Goal: Task Accomplishment & Management: Manage account settings

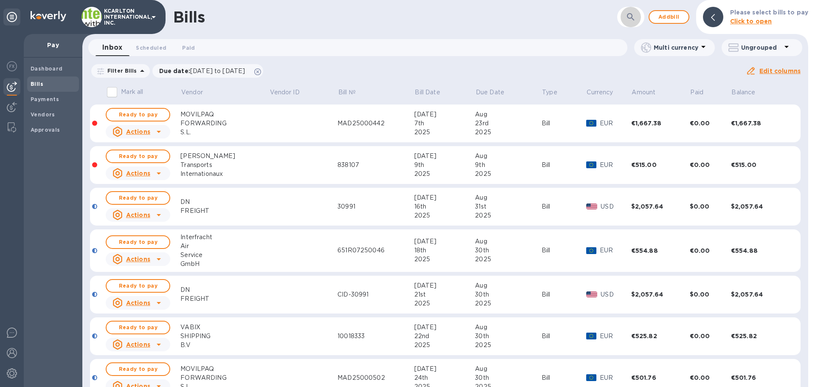
click at [641, 19] on button "button" at bounding box center [631, 17] width 20 height 20
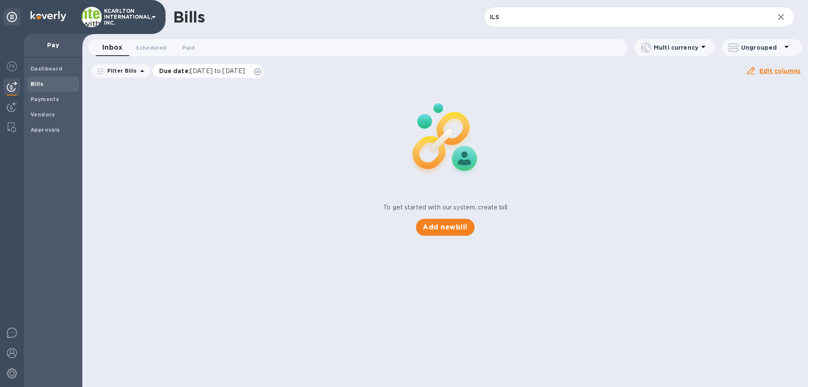
click at [261, 70] on icon at bounding box center [257, 71] width 7 height 7
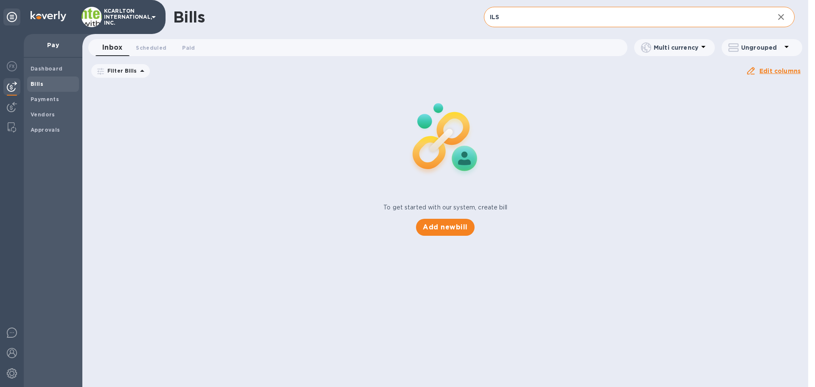
click at [526, 12] on input "ILS" at bounding box center [626, 17] width 284 height 21
drag, startPoint x: 506, startPoint y: 17, endPoint x: 465, endPoint y: 14, distance: 40.9
click at [466, 16] on div "Bills ILS ​ Add bill" at bounding box center [445, 17] width 726 height 34
click at [665, 21] on input "INTERNATIONAL L" at bounding box center [626, 17] width 284 height 21
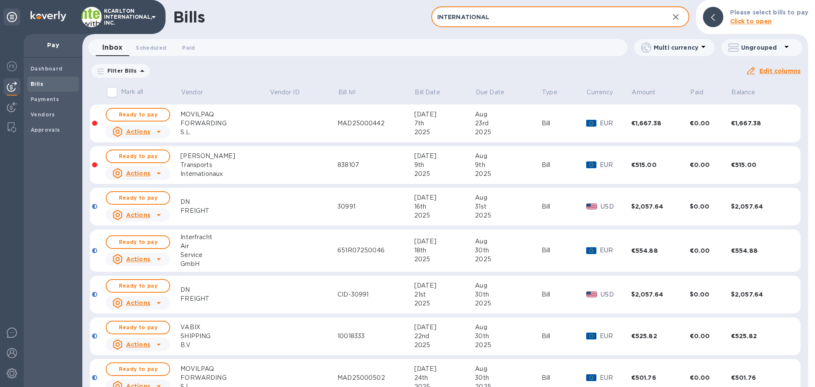
drag, startPoint x: 520, startPoint y: 17, endPoint x: 374, endPoint y: 6, distance: 146.1
click at [374, 6] on div "Bills INTERNATIONAL ​ Add bill Please select bills to pay Click to open" at bounding box center [445, 17] width 726 height 34
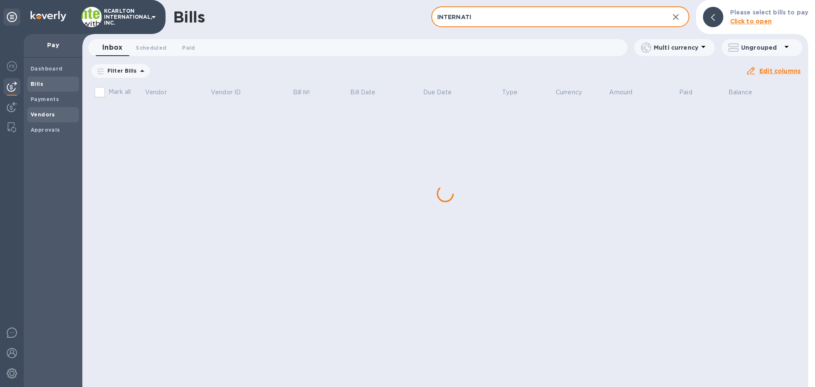
type input "INTERNATI"
click at [59, 112] on span "Vendors" at bounding box center [53, 114] width 45 height 8
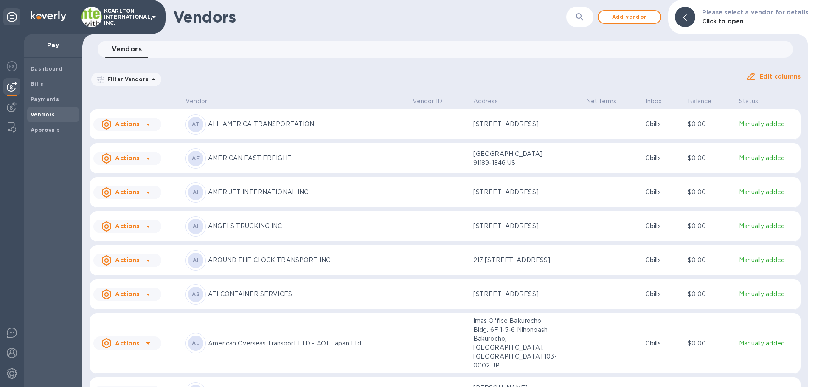
click at [590, 21] on button "button" at bounding box center [580, 17] width 20 height 20
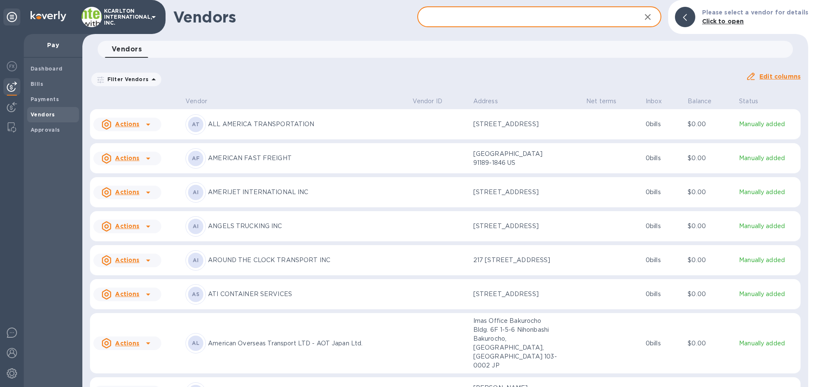
click at [473, 23] on input "text" at bounding box center [525, 17] width 217 height 21
type input "INTERNATIONAL LO"
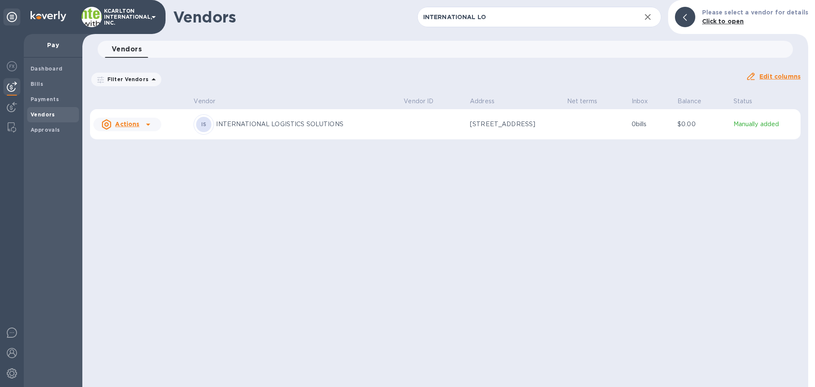
click at [262, 131] on div "IS INTERNATIONAL LOGISTICS SOLUTIONS" at bounding box center [295, 124] width 203 height 20
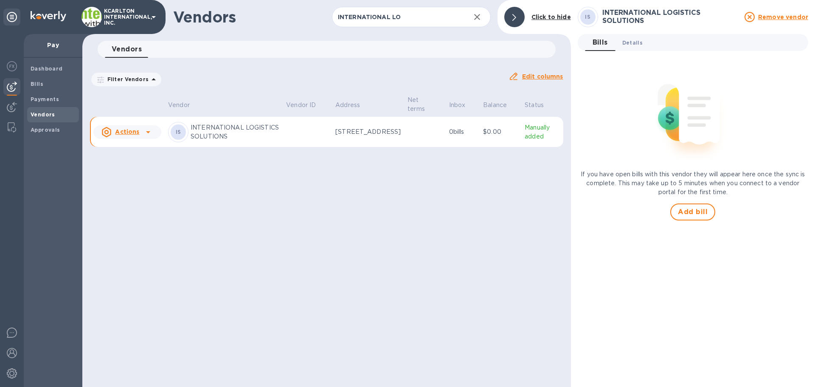
click at [631, 43] on span "Details 0" at bounding box center [632, 42] width 20 height 9
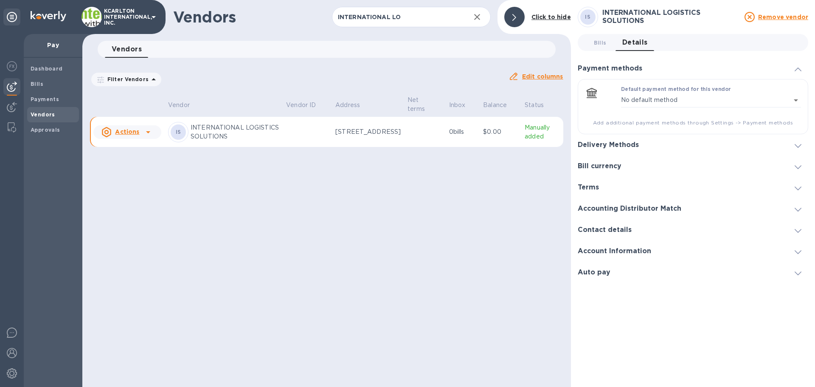
click at [532, 75] on u "Edit columns" at bounding box center [542, 76] width 41 height 7
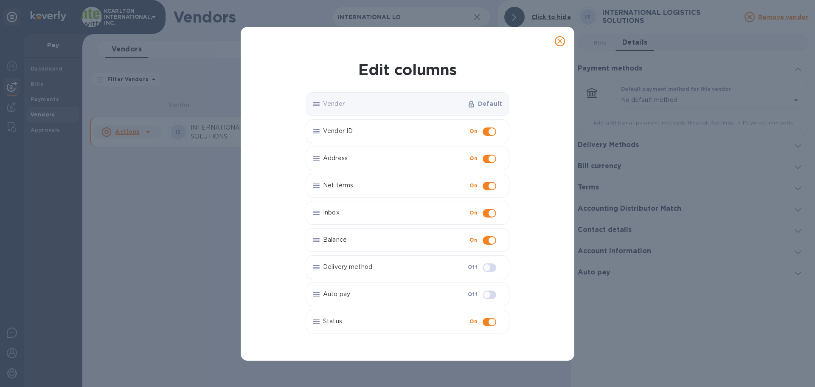
click at [561, 39] on icon "close" at bounding box center [560, 41] width 8 height 8
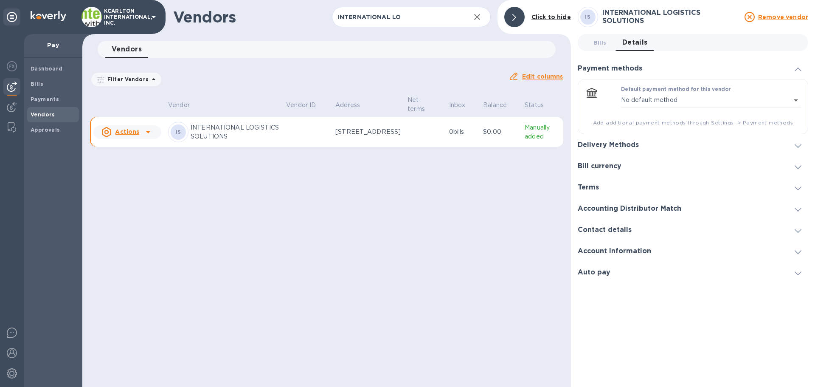
click at [233, 142] on div "IS INTERNATIONAL LOGISTICS SOLUTIONS" at bounding box center [223, 132] width 111 height 20
click at [145, 137] on icon at bounding box center [148, 132] width 10 height 10
click at [223, 146] on div at bounding box center [407, 193] width 815 height 387
click at [667, 146] on div "Delivery Methods" at bounding box center [693, 144] width 231 height 21
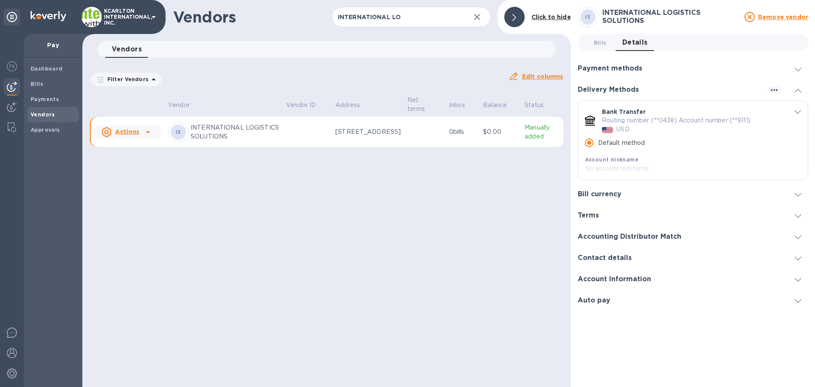
click at [762, 17] on u "Remove vendor" at bounding box center [783, 17] width 50 height 7
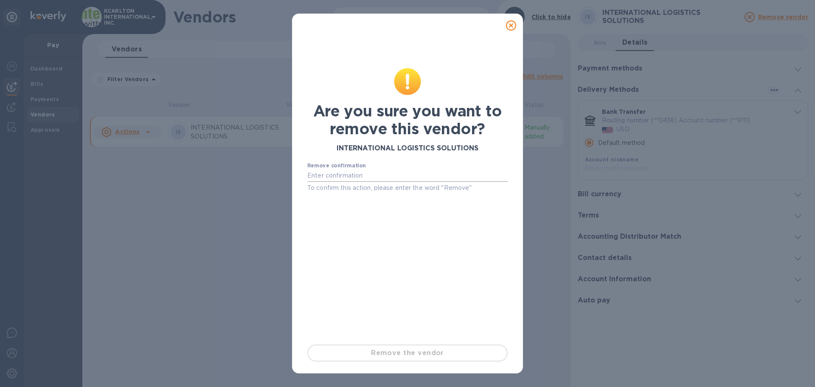
click at [355, 177] on input "text" at bounding box center [407, 175] width 200 height 13
type input "r"
click at [510, 26] on icon at bounding box center [511, 25] width 10 height 10
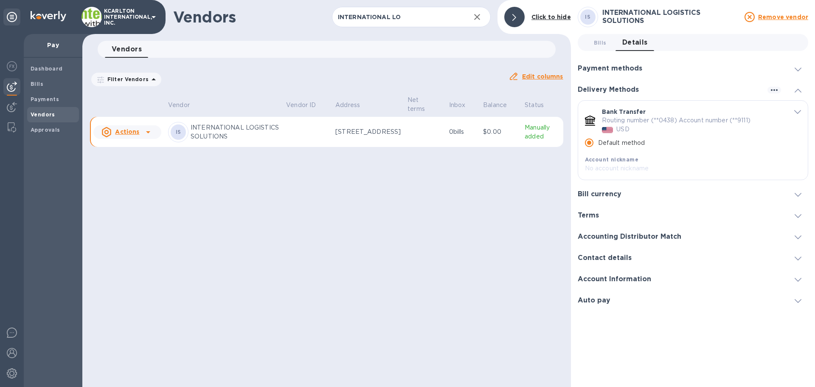
click at [45, 114] on b "Vendors" at bounding box center [43, 114] width 25 height 6
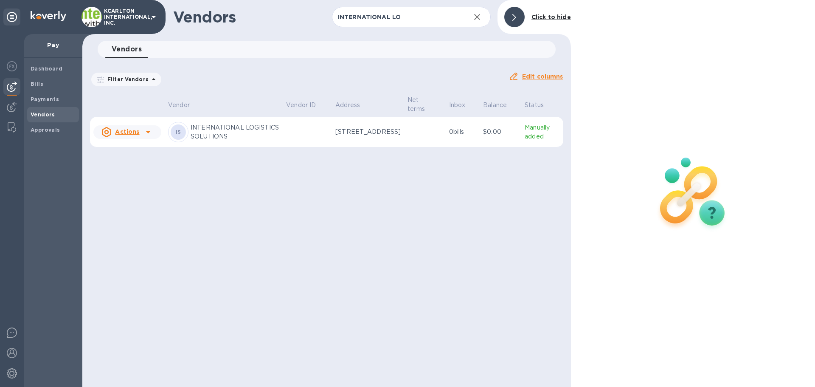
click at [509, 18] on div at bounding box center [514, 17] width 20 height 20
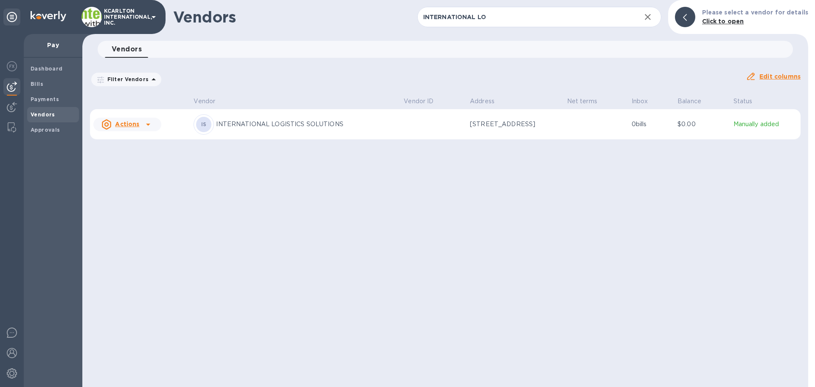
drag, startPoint x: 484, startPoint y: 15, endPoint x: 350, endPoint y: 11, distance: 133.8
click at [350, 11] on div "Vendors INTERNATIONAL LO ​ Add vendor Please select a vendor for details Click …" at bounding box center [445, 17] width 726 height 34
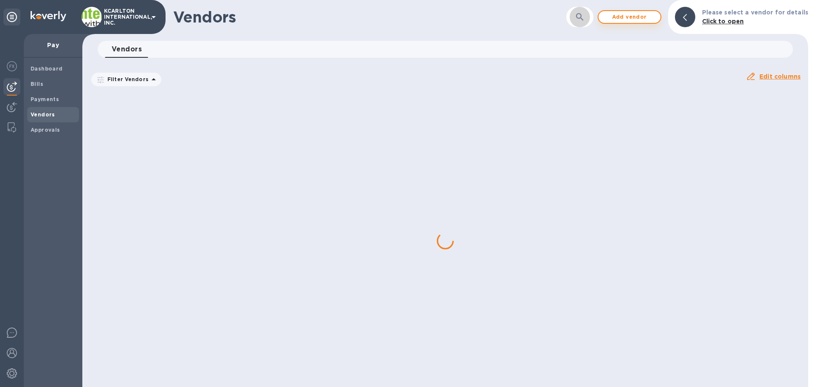
click at [644, 19] on span "Add vendor" at bounding box center [629, 17] width 48 height 10
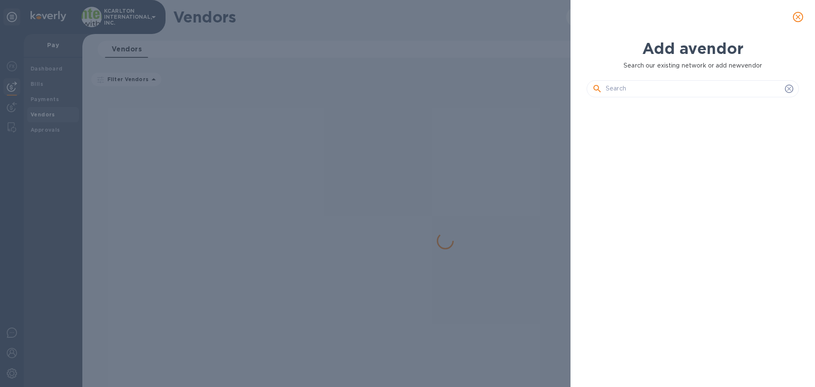
scroll to position [254, 216]
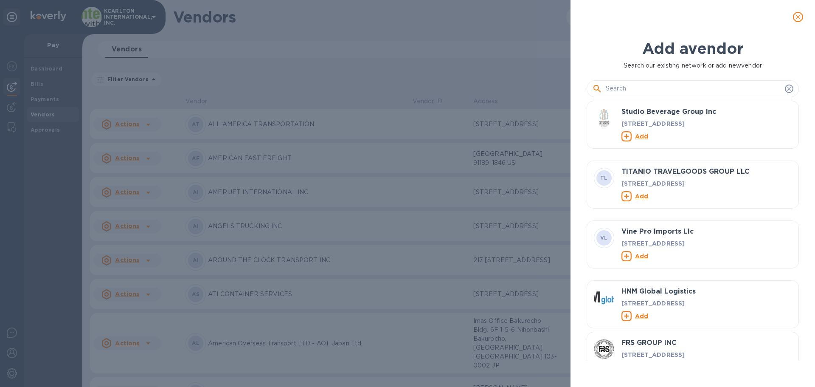
click at [614, 89] on input "text" at bounding box center [694, 88] width 176 height 13
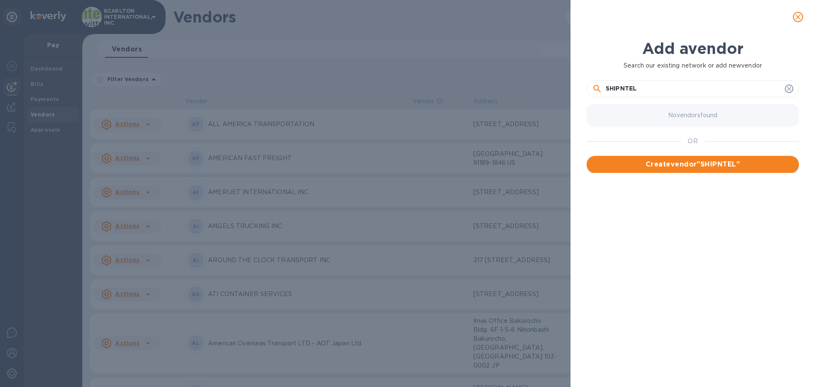
type input "SHIPNTEL"
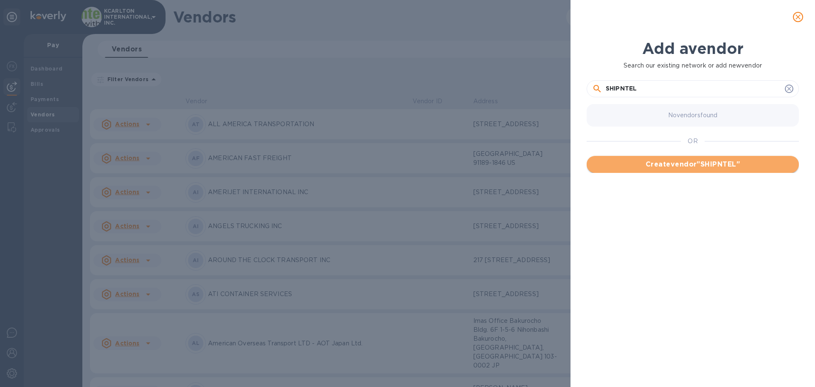
click at [638, 158] on button "Create vendor " SHIPNTEL "" at bounding box center [693, 164] width 212 height 17
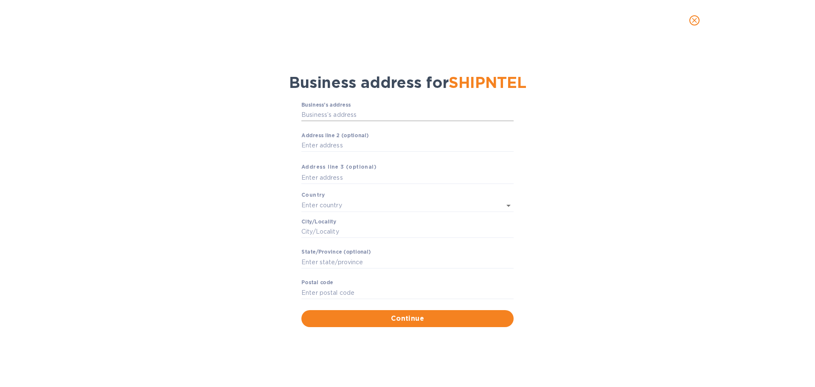
click at [341, 117] on input "Business’s аddress" at bounding box center [407, 115] width 212 height 13
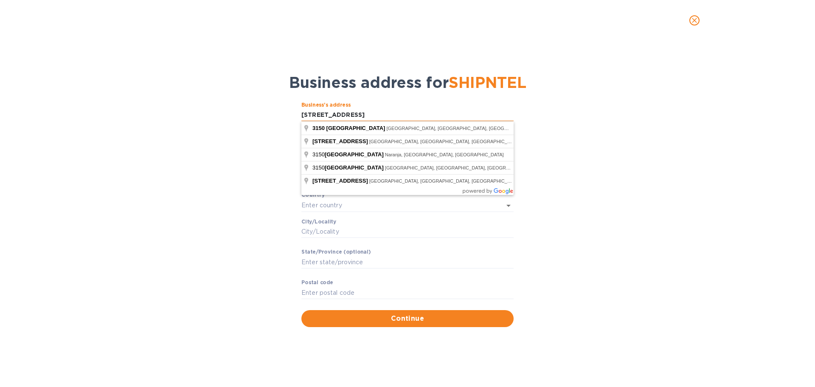
type input "[STREET_ADDRESS]"
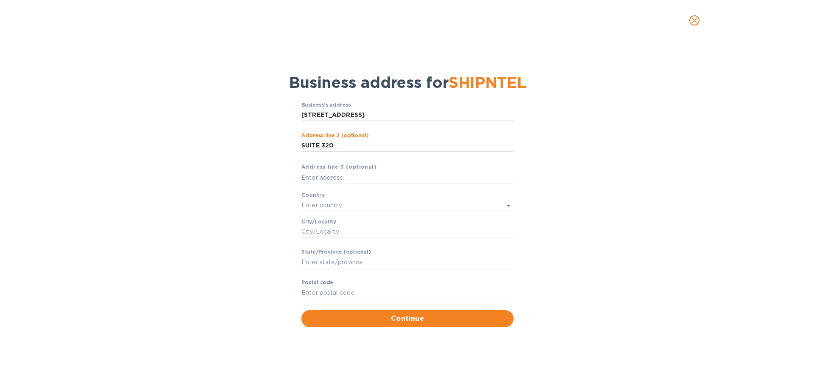
type input "SUITE 320"
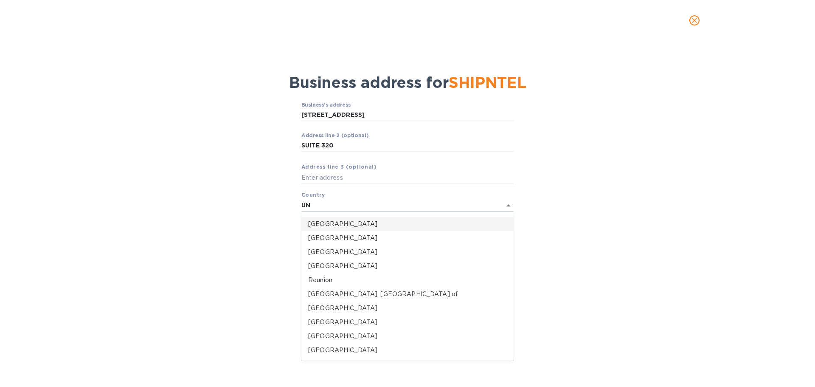
click at [314, 226] on p "[GEOGRAPHIC_DATA]" at bounding box center [407, 223] width 199 height 9
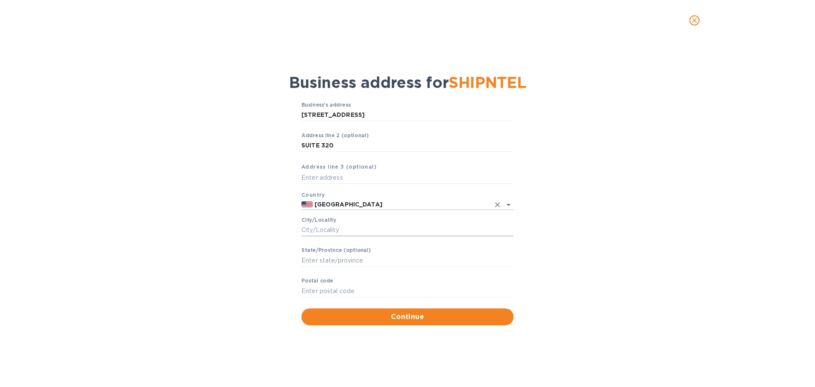
type input "[GEOGRAPHIC_DATA]"
click at [315, 231] on input "Сity/Locаlity" at bounding box center [407, 230] width 212 height 13
type input "MIRAMAR"
type input "FL"
type input "33027"
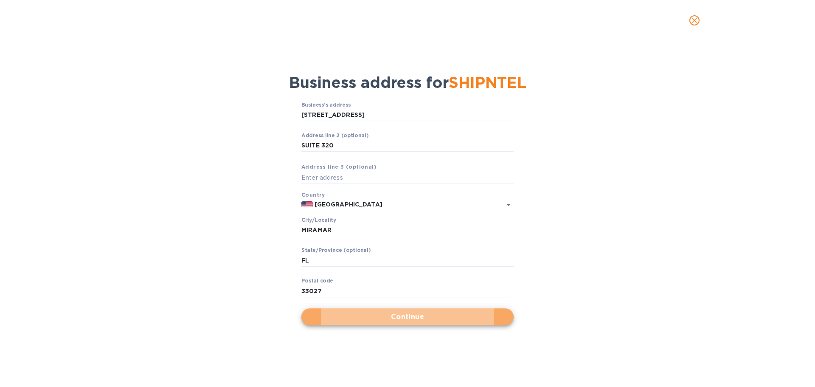
click at [393, 313] on span "Continue" at bounding box center [407, 317] width 199 height 10
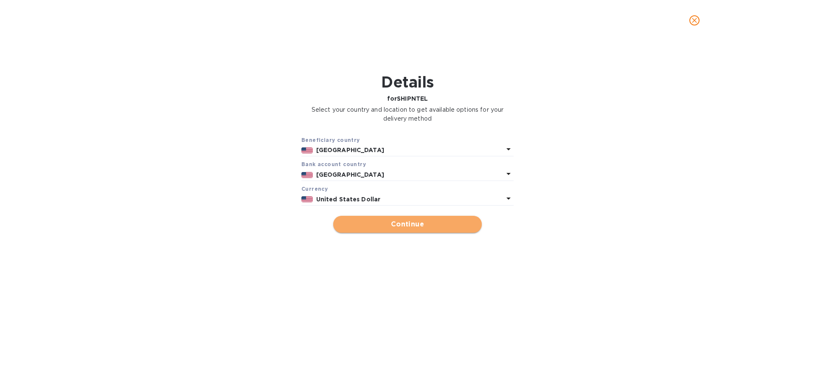
click at [377, 225] on span "Continue" at bounding box center [407, 224] width 135 height 10
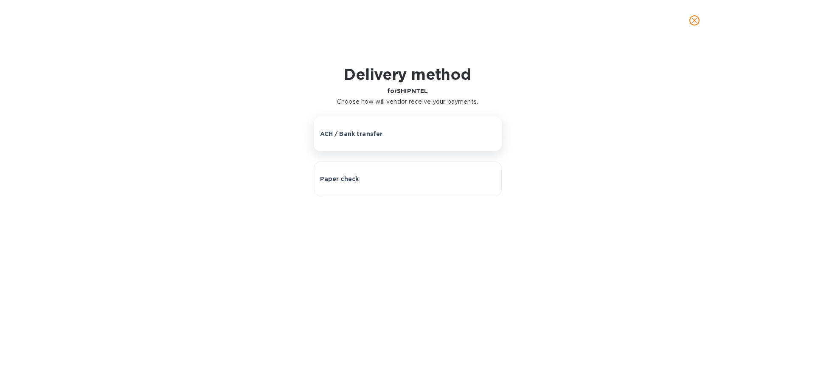
click at [347, 138] on button "ACH / Bank transfer" at bounding box center [408, 133] width 188 height 35
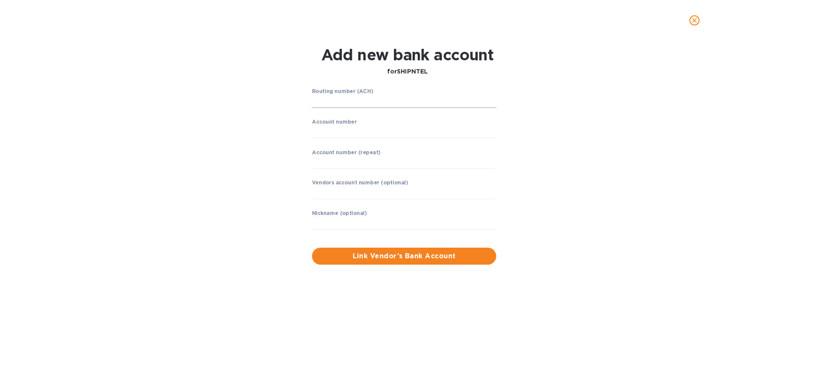
click at [335, 103] on input "string" at bounding box center [404, 101] width 184 height 13
type input "267084131"
click at [328, 140] on p "​" at bounding box center [404, 144] width 184 height 10
click at [336, 129] on input "string" at bounding box center [404, 131] width 184 height 13
type input "727371012"
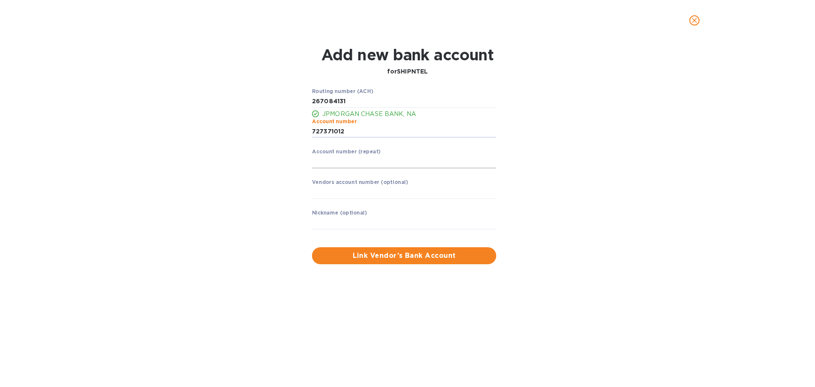
click at [330, 161] on input "string" at bounding box center [404, 161] width 184 height 13
type input "7"
type input "727371012"
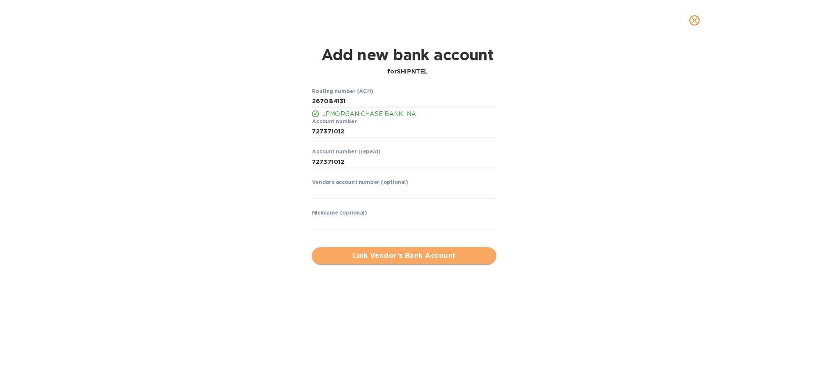
click at [361, 255] on span "Link Vendor’s Bank Account" at bounding box center [404, 255] width 171 height 10
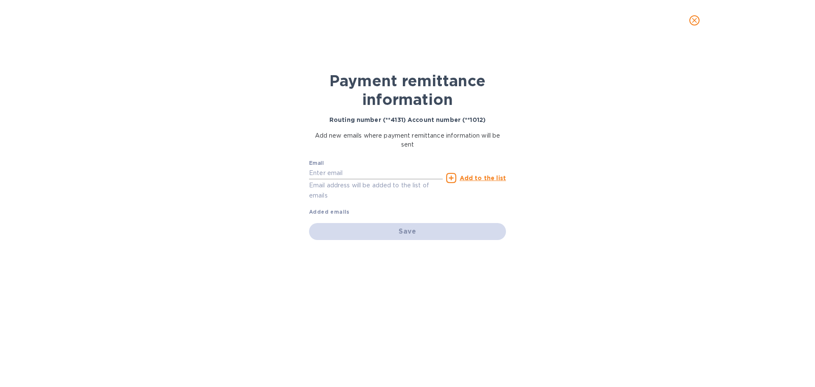
click at [353, 174] on input "text" at bounding box center [376, 173] width 134 height 13
click at [329, 177] on input "text" at bounding box center [376, 173] width 134 height 13
paste input "[EMAIL_ADDRESS][DOMAIN_NAME]"
type input "[EMAIL_ADDRESS][DOMAIN_NAME]"
click at [472, 179] on u "Add to the list" at bounding box center [483, 177] width 46 height 7
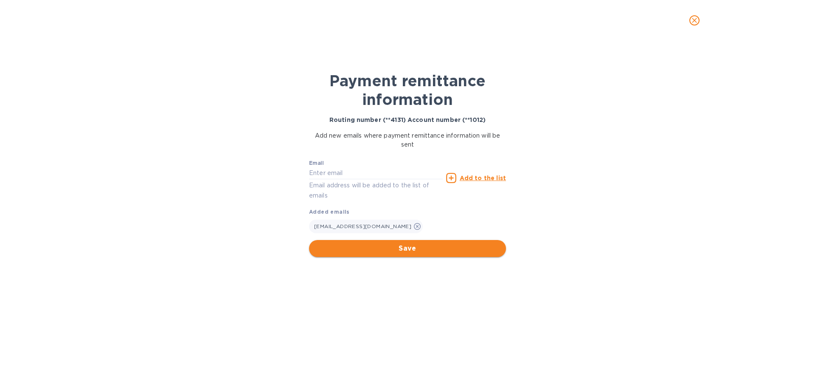
click at [419, 245] on span "Save" at bounding box center [407, 248] width 183 height 10
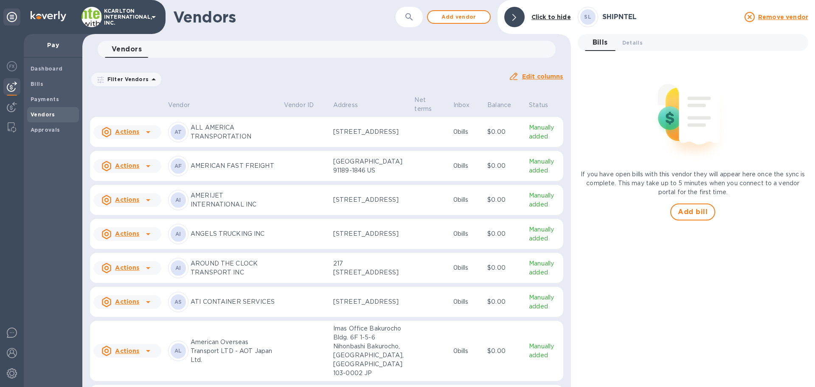
click at [403, 16] on button "button" at bounding box center [409, 17] width 20 height 20
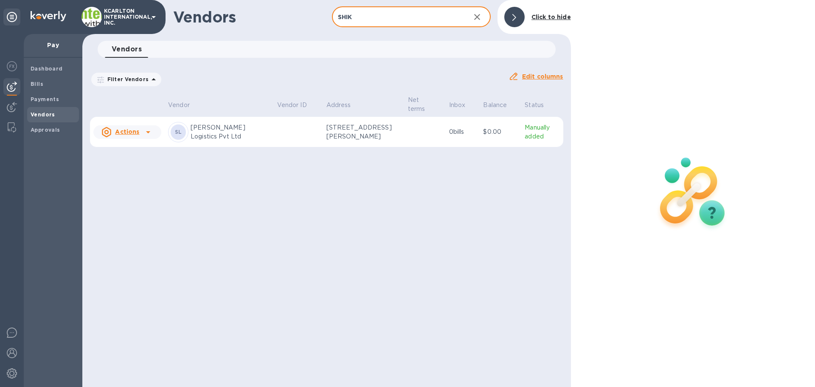
type input "SHIK"
click at [377, 141] on p "[STREET_ADDRESS][PERSON_NAME]" at bounding box center [363, 132] width 75 height 18
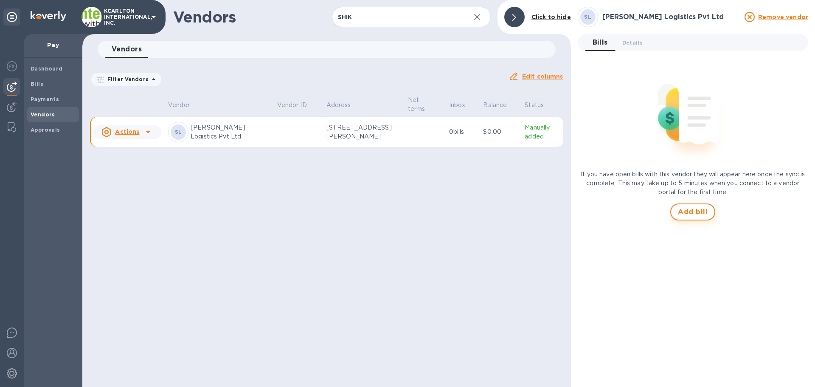
click at [683, 209] on span "Add bill" at bounding box center [693, 212] width 30 height 10
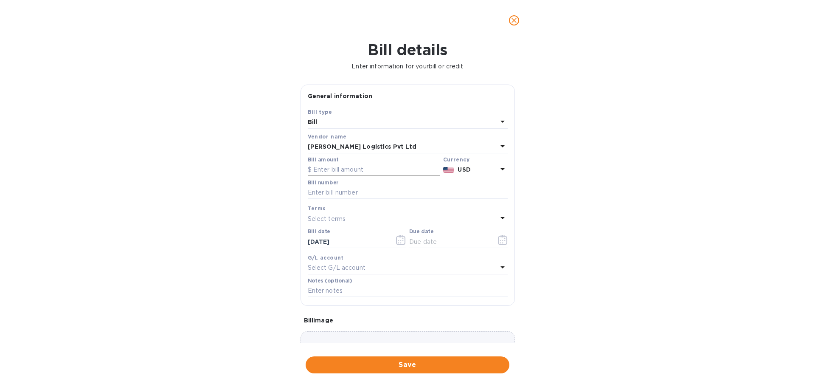
click at [326, 169] on input "text" at bounding box center [374, 169] width 132 height 13
type input "153.40"
type input "SFPB25265315"
type input "[DATE]"
type input "7250803"
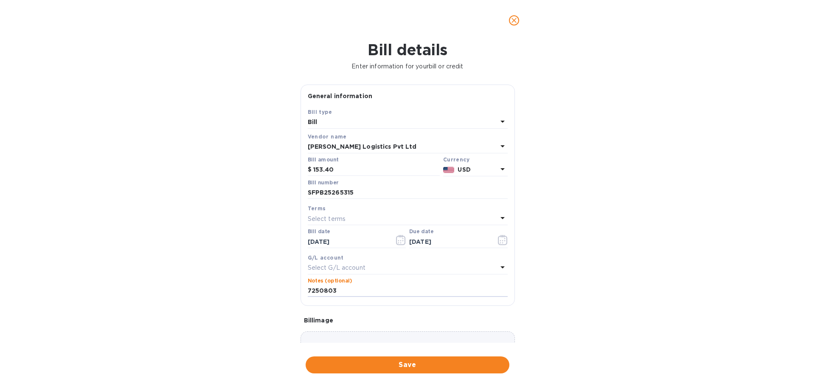
scroll to position [50, 0]
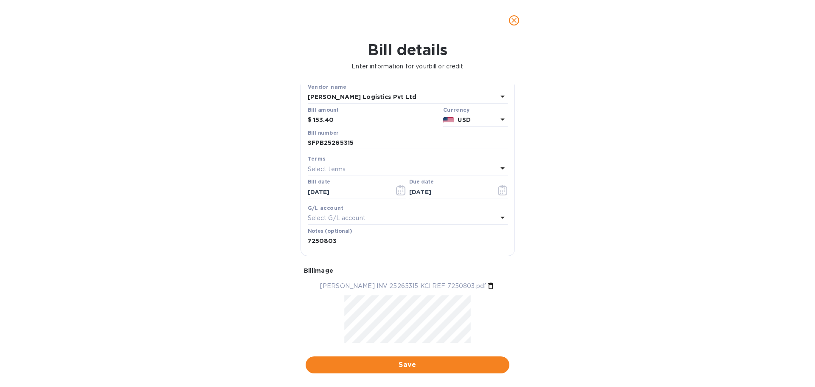
click at [394, 364] on span "Save" at bounding box center [407, 365] width 190 height 10
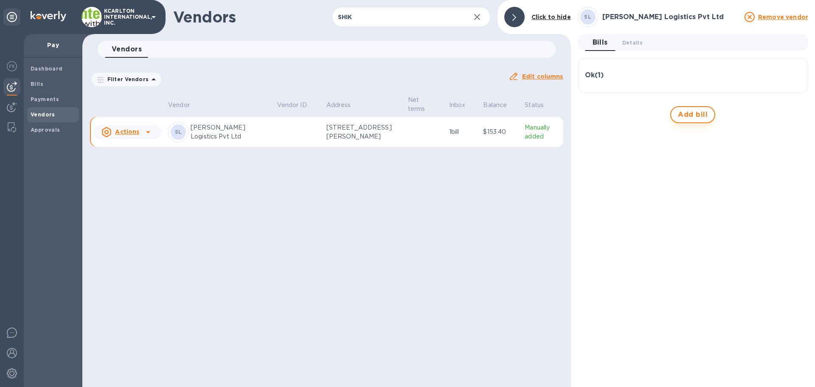
click at [700, 114] on span "Add bill" at bounding box center [693, 115] width 30 height 10
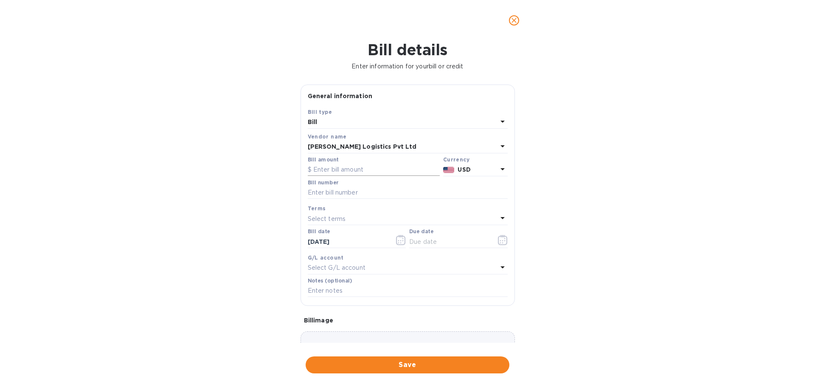
click at [332, 170] on input "text" at bounding box center [374, 169] width 132 height 13
type input "646.48"
type input "SFPB25265314"
type input "[DATE]"
type input "7250803"
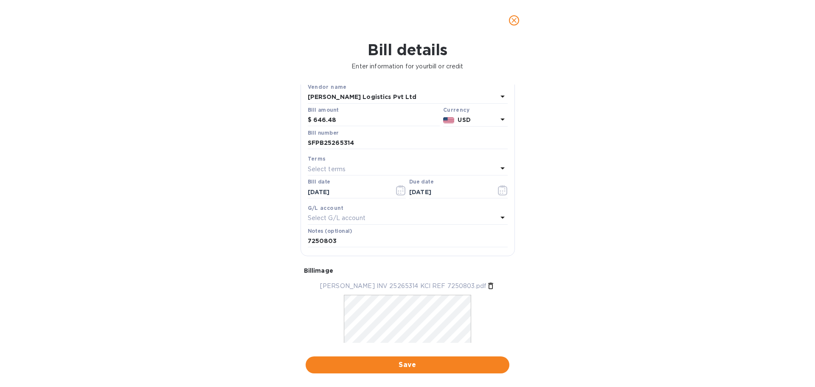
drag, startPoint x: 370, startPoint y: 367, endPoint x: 365, endPoint y: 365, distance: 5.1
click at [370, 367] on span "Save" at bounding box center [407, 365] width 190 height 10
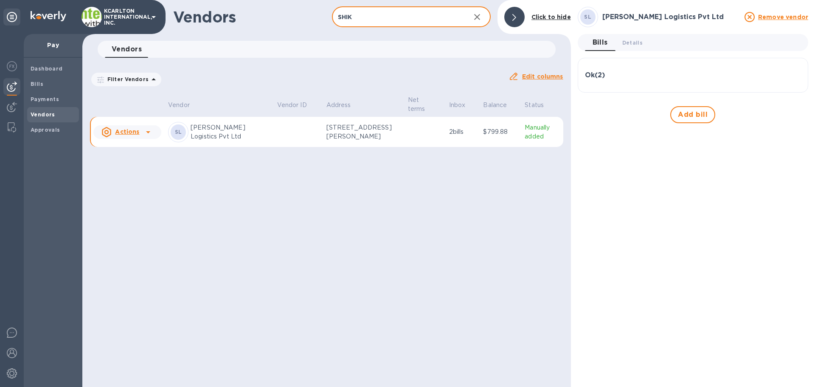
click at [422, 21] on input "SHIK" at bounding box center [398, 17] width 132 height 21
drag, startPoint x: 408, startPoint y: 18, endPoint x: 322, endPoint y: 18, distance: 85.3
click at [322, 18] on div "Vendors SHIK ​ Add vendor Click to hide" at bounding box center [326, 17] width 489 height 34
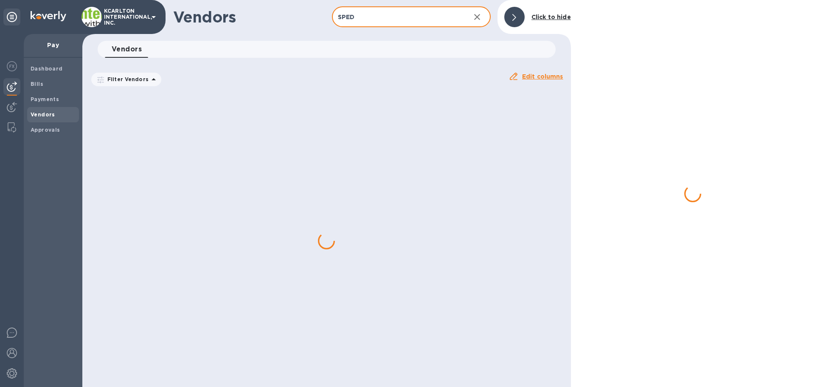
type input "SPED"
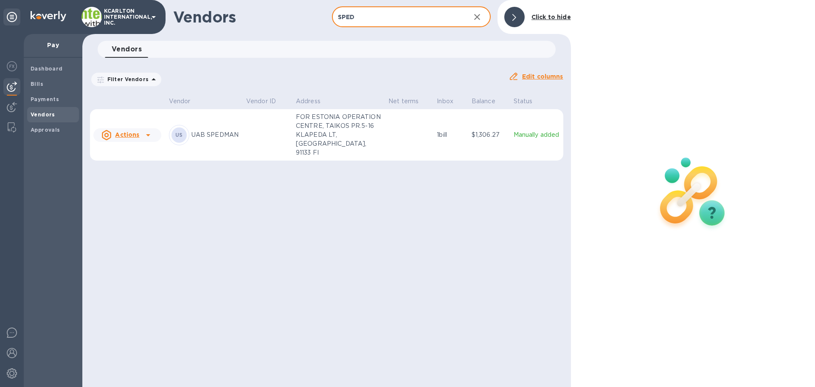
click at [309, 140] on p "FOR ESTONIA OPERATION CENTRE, TAIKOS PR.5-16 KLAPEDA LT, [GEOGRAPHIC_DATA], 911…" at bounding box center [338, 134] width 85 height 45
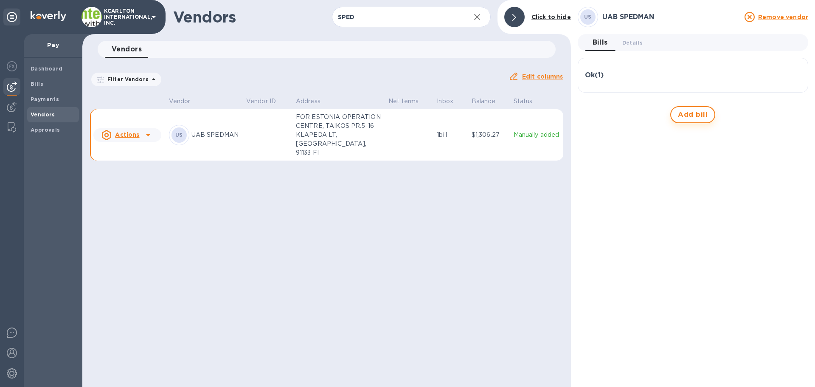
click at [687, 113] on span "Add bill" at bounding box center [693, 115] width 30 height 10
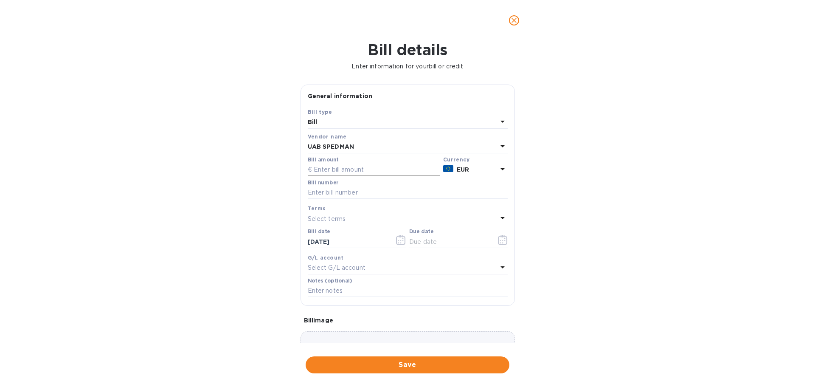
click at [322, 169] on input "text" at bounding box center [374, 169] width 132 height 13
click at [467, 166] on b "EUR" at bounding box center [463, 169] width 12 height 7
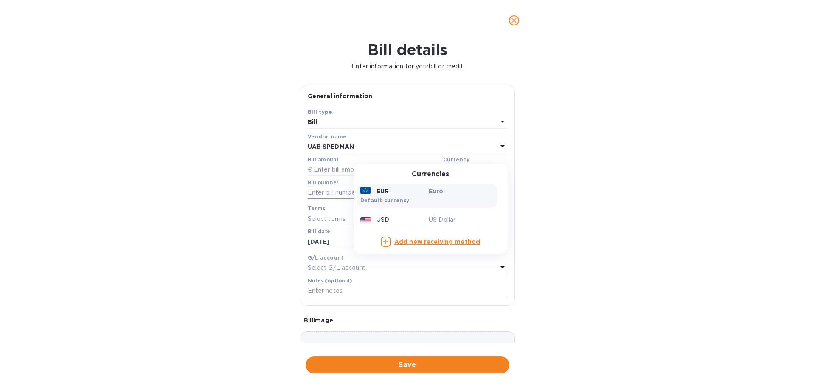
drag, startPoint x: 438, startPoint y: 192, endPoint x: 422, endPoint y: 198, distance: 16.4
click at [438, 192] on p "Euro" at bounding box center [461, 191] width 65 height 8
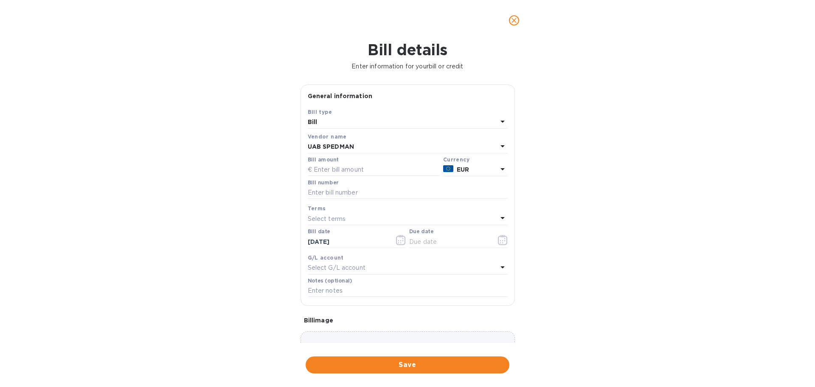
click at [475, 163] on div "EUR" at bounding box center [477, 169] width 44 height 12
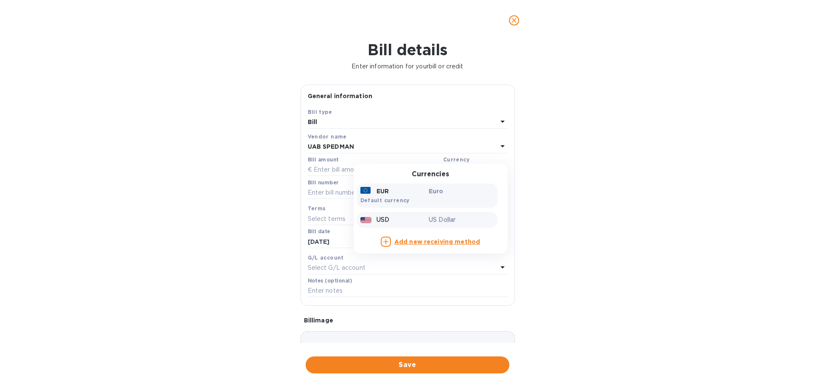
click at [383, 218] on p "USD" at bounding box center [383, 219] width 13 height 9
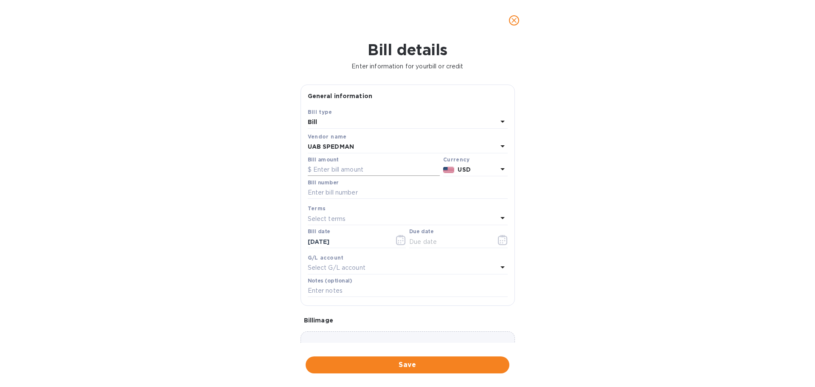
click at [332, 169] on input "text" at bounding box center [374, 169] width 132 height 13
type input "1,306.27"
type input "935934"
type input "[DATE]"
type input "7250577"
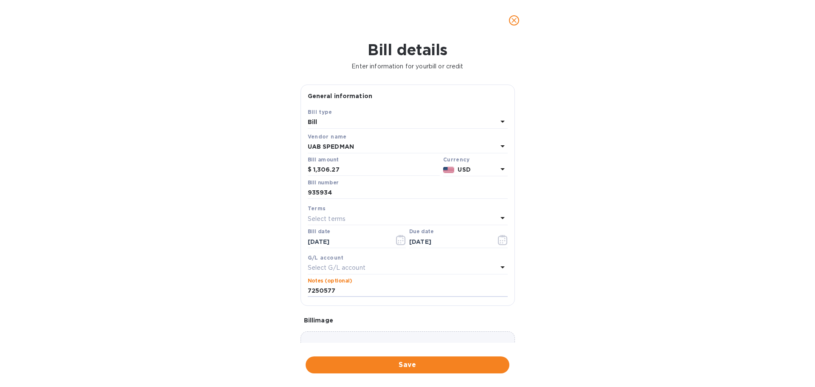
scroll to position [50, 0]
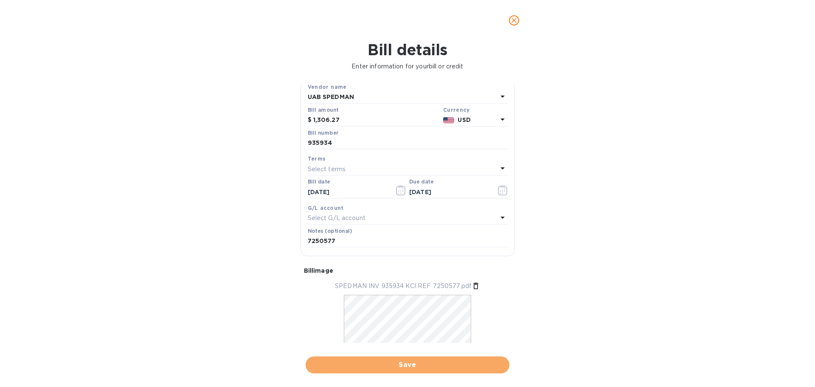
click at [428, 358] on button "Save" at bounding box center [408, 364] width 204 height 17
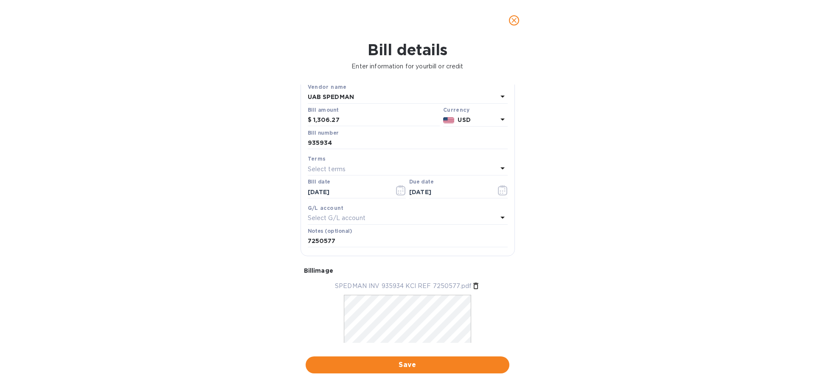
click at [780, 339] on div "Bill details Enter information for your bill or credit General information Save…" at bounding box center [407, 214] width 815 height 346
click at [513, 22] on icon "close" at bounding box center [514, 20] width 5 height 5
